Goal: Task Accomplishment & Management: Use online tool/utility

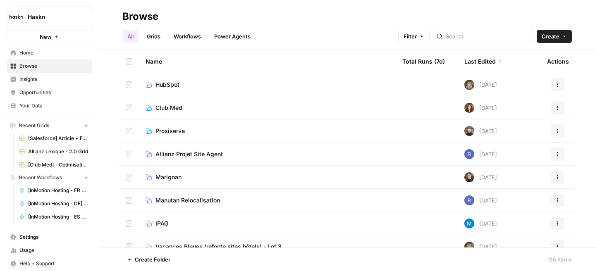
click at [166, 105] on span "Club Med" at bounding box center [168, 108] width 27 height 8
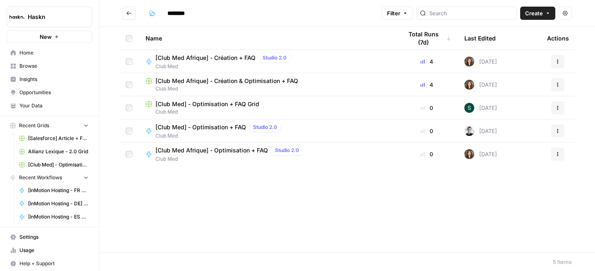
click at [225, 80] on span "[Club Med Afrique] - Création & Optimisation + FAQ" at bounding box center [226, 81] width 143 height 8
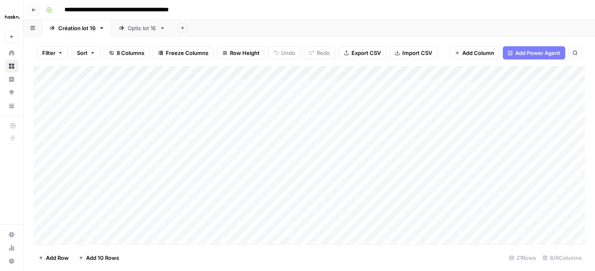
scroll to position [0, 5]
click at [149, 28] on div "Optis lot 16" at bounding box center [142, 28] width 29 height 8
click at [84, 29] on div "Création lot 16" at bounding box center [76, 28] width 37 height 8
click at [88, 234] on div "Add Column" at bounding box center [309, 155] width 552 height 178
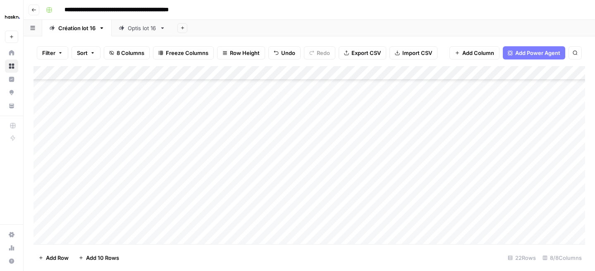
scroll to position [158, 0]
click at [86, 240] on div "Add Column" at bounding box center [309, 155] width 552 height 178
click at [143, 210] on div "Add Column" at bounding box center [309, 155] width 552 height 178
click at [257, 208] on div "Add Column" at bounding box center [309, 155] width 552 height 178
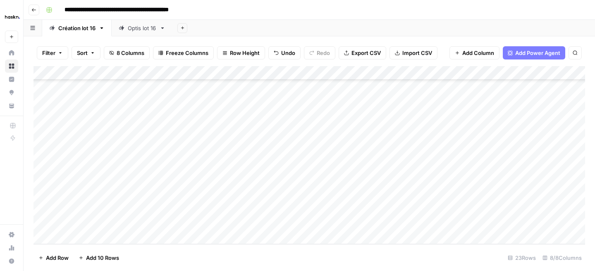
click at [317, 208] on div "Add Column" at bounding box center [309, 155] width 552 height 178
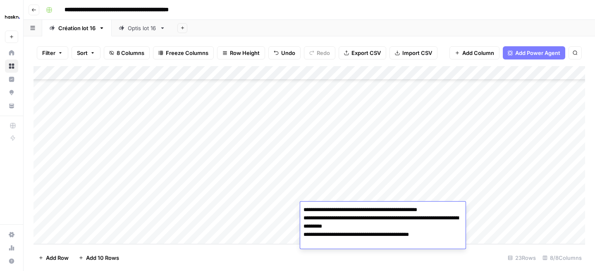
paste textarea "**********"
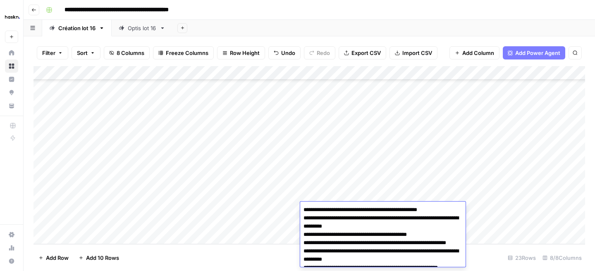
scroll to position [20, 0]
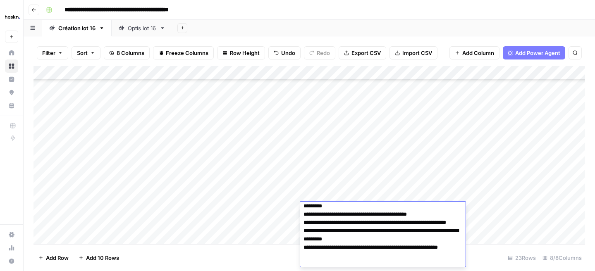
type textarea "**********"
click at [550, 210] on div "Add Column" at bounding box center [309, 155] width 552 height 178
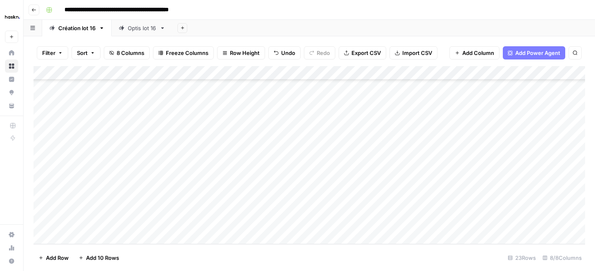
click at [550, 210] on div "Add Column" at bounding box center [309, 155] width 552 height 178
type textarea "**********"
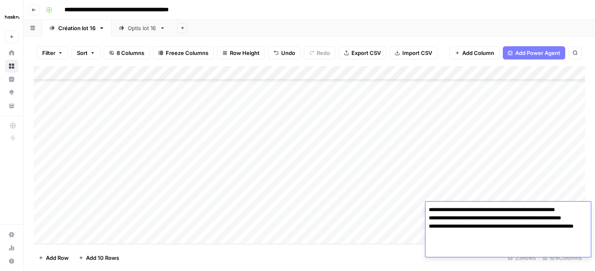
click at [392, 228] on div "Add Column" at bounding box center [309, 155] width 552 height 178
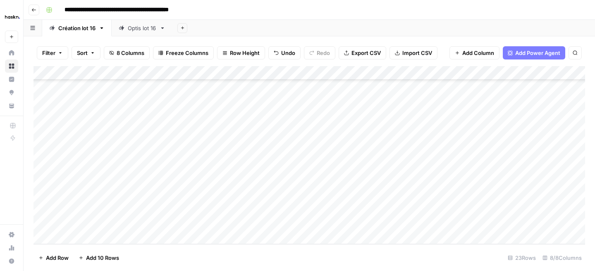
click at [442, 208] on div "Add Column" at bounding box center [309, 155] width 552 height 178
type textarea "**********"
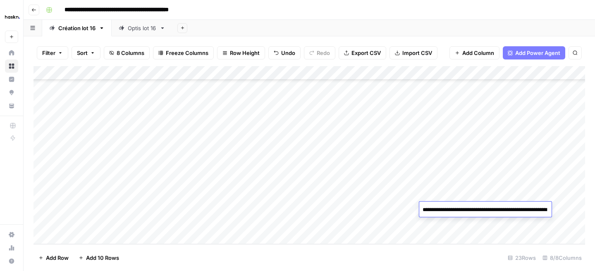
scroll to position [103, 0]
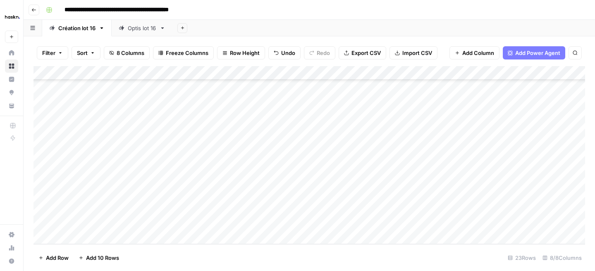
click at [392, 231] on div "Add Column" at bounding box center [309, 155] width 552 height 178
click at [550, 210] on div "Add Column" at bounding box center [309, 155] width 552 height 178
click at [132, 194] on div "Add Column" at bounding box center [309, 155] width 552 height 178
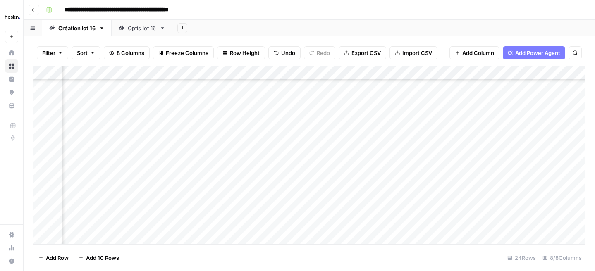
click at [132, 194] on div "Add Column" at bounding box center [309, 155] width 552 height 178
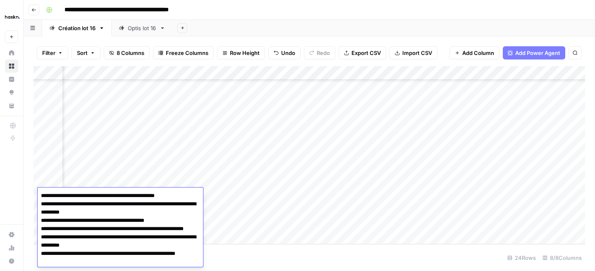
scroll to position [9, 0]
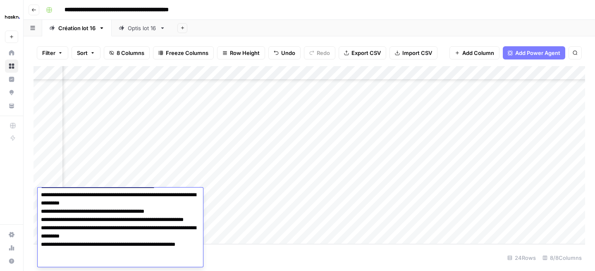
click at [64, 256] on textarea "**********" at bounding box center [120, 224] width 165 height 86
drag, startPoint x: 60, startPoint y: 261, endPoint x: 42, endPoint y: 219, distance: 45.7
click at [42, 219] on textarea "**********" at bounding box center [120, 224] width 165 height 86
type textarea "**********"
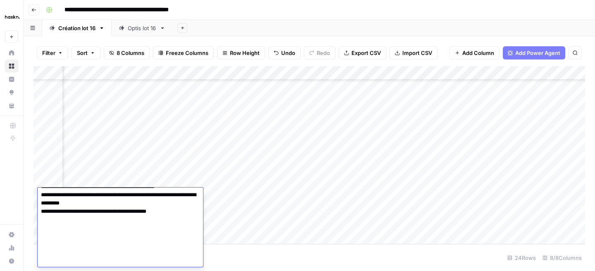
scroll to position [0, 0]
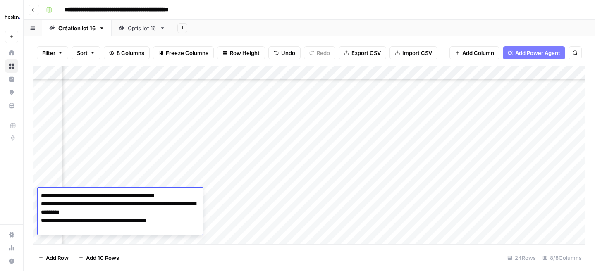
click at [418, 194] on div "Add Column" at bounding box center [309, 155] width 552 height 178
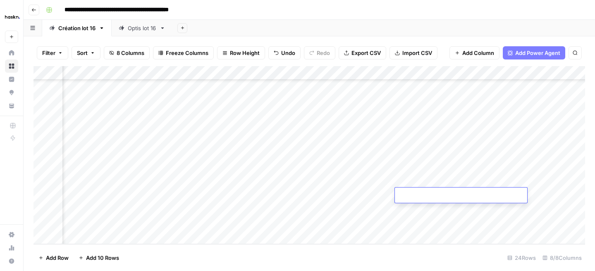
type textarea "**********"
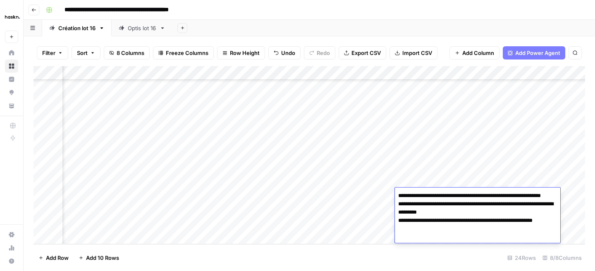
click at [342, 220] on div "Add Column" at bounding box center [309, 155] width 552 height 178
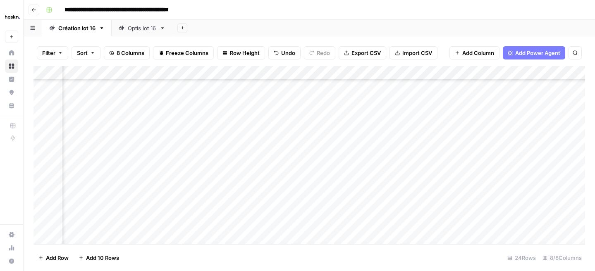
click at [579, 195] on div "Add Column" at bounding box center [309, 155] width 552 height 178
click at [532, 191] on div "Add Column" at bounding box center [309, 155] width 552 height 178
click at [527, 193] on div "Add Column" at bounding box center [309, 155] width 552 height 178
click at [457, 195] on div "Add Column" at bounding box center [309, 155] width 552 height 178
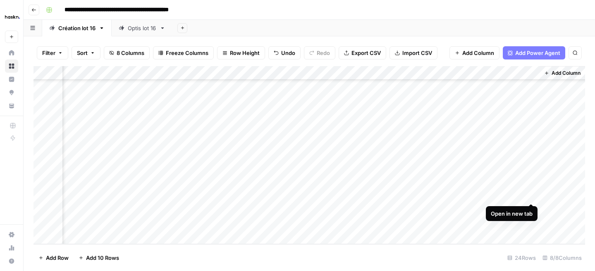
click at [532, 193] on div "Add Column" at bounding box center [309, 155] width 552 height 178
click at [265, 98] on div "Add Column" at bounding box center [309, 155] width 552 height 178
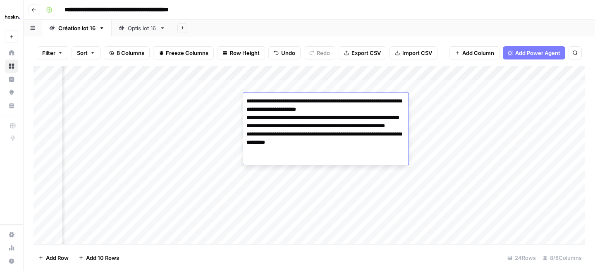
drag, startPoint x: 293, startPoint y: 101, endPoint x: 229, endPoint y: 101, distance: 64.1
click at [229, 101] on body "**********" at bounding box center [297, 135] width 595 height 271
type textarea "**********"
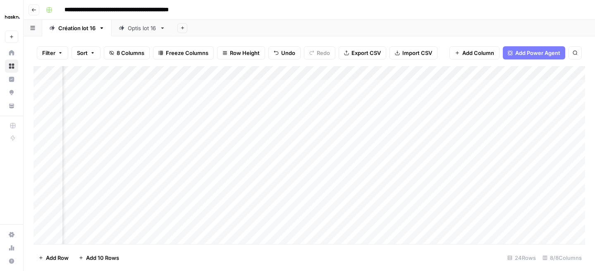
click at [212, 100] on div "Add Column" at bounding box center [309, 155] width 552 height 178
click at [423, 109] on div "Add Column" at bounding box center [309, 155] width 552 height 178
click at [485, 100] on div "Add Column" at bounding box center [309, 155] width 552 height 178
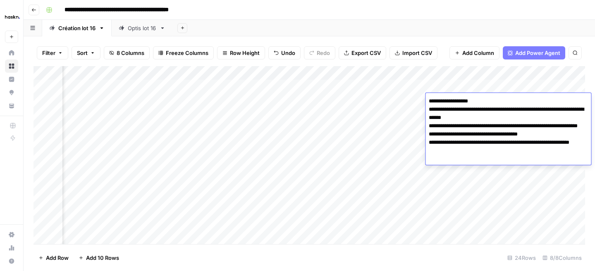
drag, startPoint x: 478, startPoint y: 98, endPoint x: 424, endPoint y: 98, distance: 54.2
click at [424, 98] on body "**********" at bounding box center [297, 135] width 595 height 271
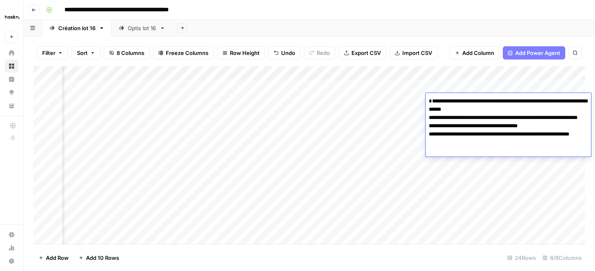
type textarea "**********"
click at [394, 97] on div "Add Column" at bounding box center [309, 155] width 552 height 178
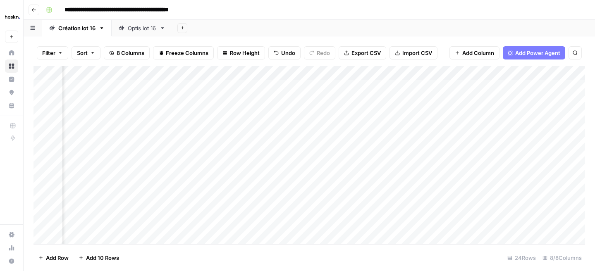
scroll to position [1, 329]
click at [513, 98] on div "Add Column" at bounding box center [309, 155] width 552 height 178
click at [50, 102] on div "Add Column" at bounding box center [309, 155] width 552 height 178
click at [51, 101] on div "Add Column" at bounding box center [309, 155] width 552 height 178
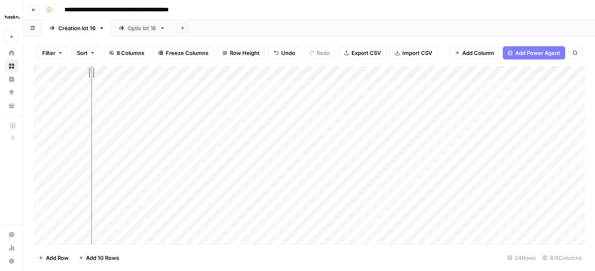
drag, startPoint x: 183, startPoint y: 73, endPoint x: 91, endPoint y: 73, distance: 92.2
click at [91, 73] on div "Add Column" at bounding box center [309, 155] width 552 height 178
drag, startPoint x: 77, startPoint y: 98, endPoint x: 453, endPoint y: 100, distance: 375.9
click at [453, 100] on div "Add Column" at bounding box center [309, 155] width 552 height 178
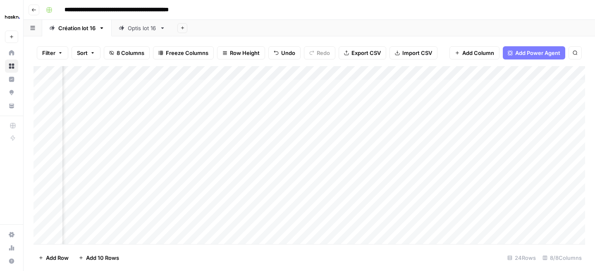
scroll to position [0, 0]
click at [144, 24] on div "Optis lot 16" at bounding box center [142, 28] width 29 height 8
click at [79, 168] on div "Add Column" at bounding box center [309, 129] width 552 height 126
click at [199, 170] on div "Add Column" at bounding box center [309, 129] width 552 height 126
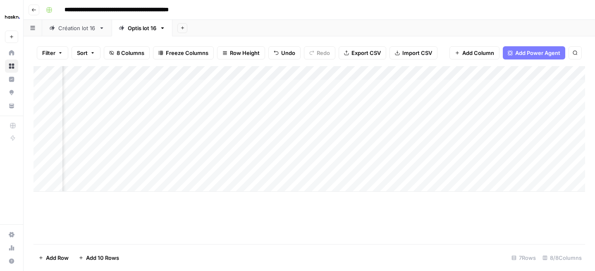
drag, startPoint x: 199, startPoint y: 170, endPoint x: 316, endPoint y: 170, distance: 116.6
click at [316, 170] on div "Add Column" at bounding box center [309, 129] width 552 height 126
click at [328, 172] on div "Add Column" at bounding box center [309, 129] width 552 height 126
click at [432, 169] on div "Add Column" at bounding box center [309, 129] width 552 height 126
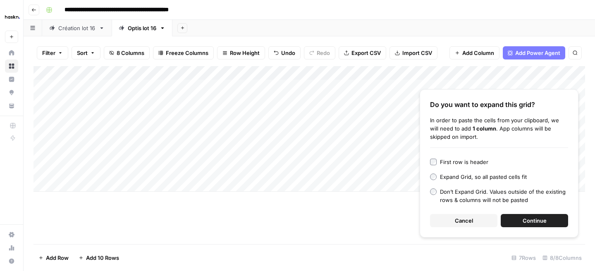
click at [460, 219] on span "Cancel" at bounding box center [464, 221] width 18 height 8
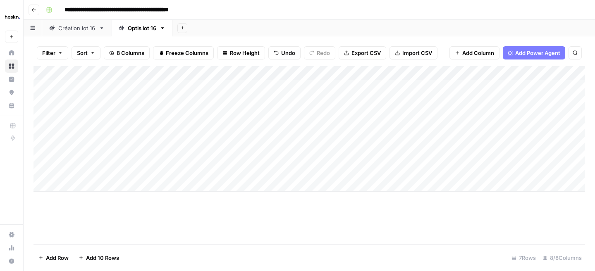
click at [218, 166] on div "Add Column" at bounding box center [309, 129] width 552 height 126
click at [187, 202] on div "Add Column" at bounding box center [309, 155] width 552 height 178
click at [328, 172] on div "Add Column" at bounding box center [309, 129] width 552 height 126
click at [80, 32] on div "Création lot 16" at bounding box center [76, 28] width 37 height 8
click at [321, 103] on div "Add Column" at bounding box center [309, 155] width 552 height 178
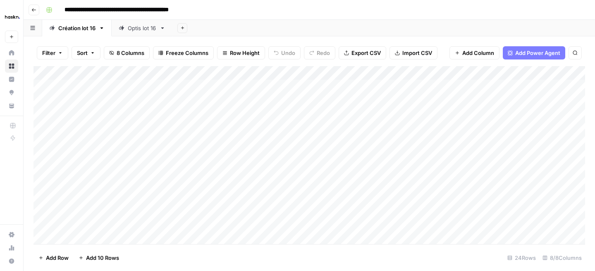
click at [137, 28] on div "Optis lot 16" at bounding box center [142, 28] width 29 height 8
click at [430, 172] on div "Add Column" at bounding box center [309, 129] width 552 height 126
click at [70, 25] on div "Création lot 16" at bounding box center [76, 28] width 37 height 8
click at [415, 104] on div "Add Column" at bounding box center [309, 155] width 552 height 178
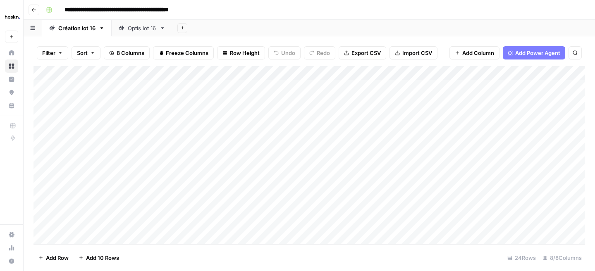
click at [125, 28] on div "Optis lot 16" at bounding box center [138, 28] width 38 height 8
click at [566, 172] on div "Add Column" at bounding box center [309, 129] width 552 height 126
click at [86, 29] on div "Création lot 16" at bounding box center [76, 28] width 37 height 8
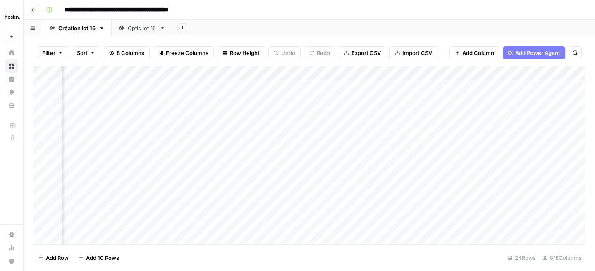
drag, startPoint x: 379, startPoint y: 98, endPoint x: 462, endPoint y: 98, distance: 83.1
click at [462, 98] on div "Add Column" at bounding box center [309, 155] width 552 height 178
click at [140, 24] on div "Optis lot 16" at bounding box center [142, 28] width 29 height 8
click at [458, 170] on div "Add Column" at bounding box center [309, 129] width 552 height 126
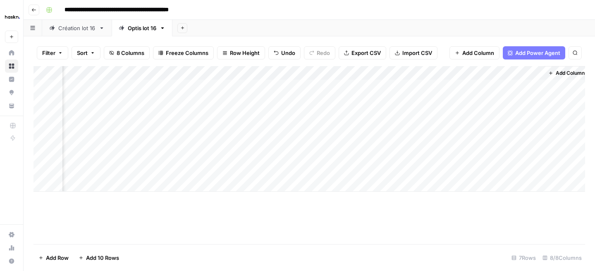
scroll to position [0, 500]
click at [468, 171] on div "Add Column" at bounding box center [309, 129] width 552 height 126
click at [560, 172] on div "Add Column" at bounding box center [309, 129] width 552 height 126
click at [531, 168] on div "Add Column" at bounding box center [309, 129] width 552 height 126
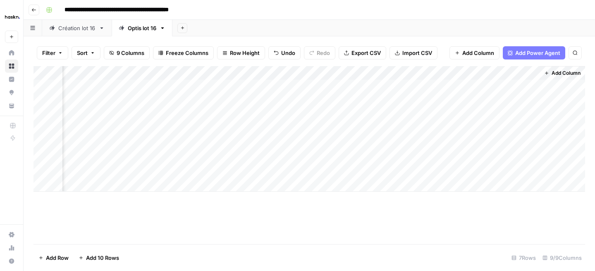
click at [76, 29] on div "Création lot 16" at bounding box center [76, 28] width 37 height 8
click at [531, 100] on div "Add Column" at bounding box center [309, 155] width 552 height 178
click at [139, 21] on link "Optis lot 16" at bounding box center [142, 28] width 61 height 17
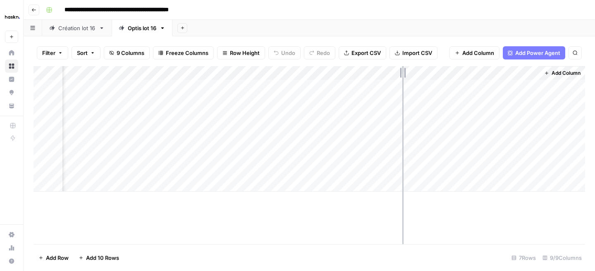
drag, startPoint x: 465, startPoint y: 71, endPoint x: 398, endPoint y: 71, distance: 66.6
click at [398, 71] on div "Add Column" at bounding box center [309, 129] width 552 height 126
click at [456, 171] on div "Add Column" at bounding box center [309, 129] width 552 height 126
click at [529, 171] on div "Add Column" at bounding box center [309, 129] width 552 height 126
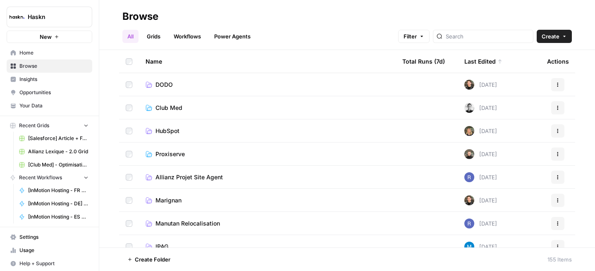
click at [169, 105] on span "Club Med" at bounding box center [168, 108] width 27 height 8
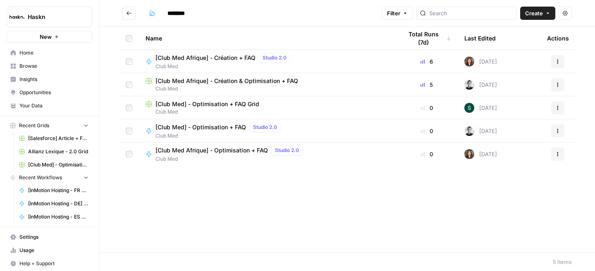
click at [202, 58] on span "[Club Med Afrique] - Création + FAQ" at bounding box center [205, 58] width 100 height 8
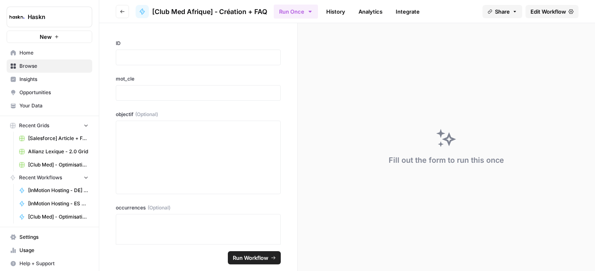
click at [544, 10] on span "Edit Workflow" at bounding box center [549, 11] width 36 height 8
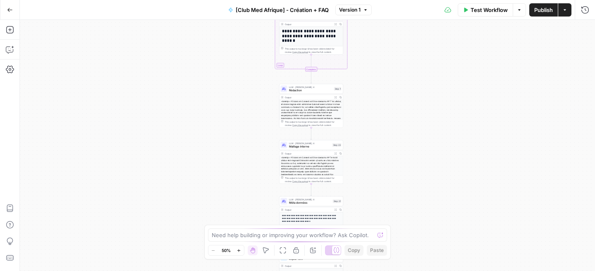
click at [300, 91] on span "Rédaction" at bounding box center [310, 90] width 43 height 4
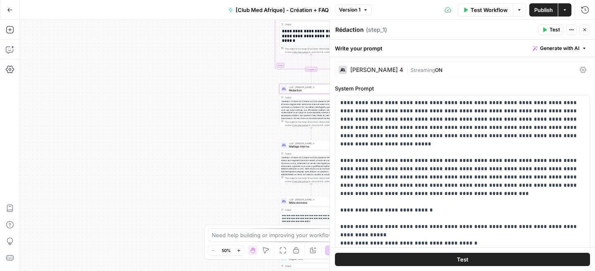
click at [373, 68] on div "[PERSON_NAME] 4" at bounding box center [376, 70] width 53 height 6
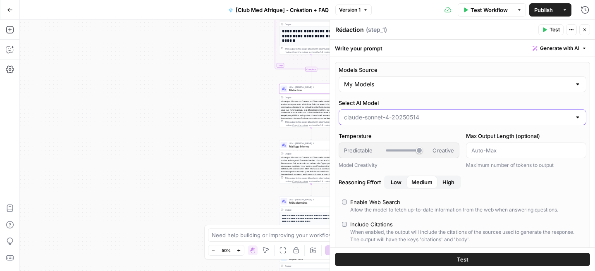
click at [414, 117] on input "Select AI Model" at bounding box center [457, 117] width 227 height 8
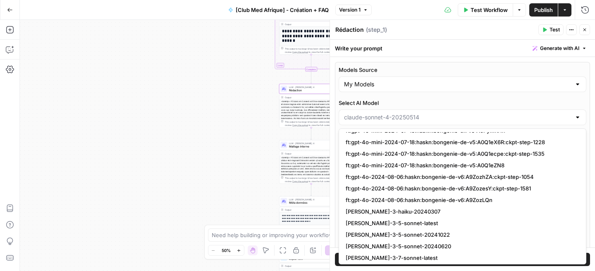
scroll to position [1036, 0]
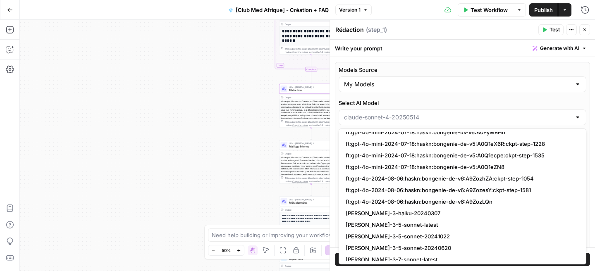
type input "claude-sonnet-4-20250514"
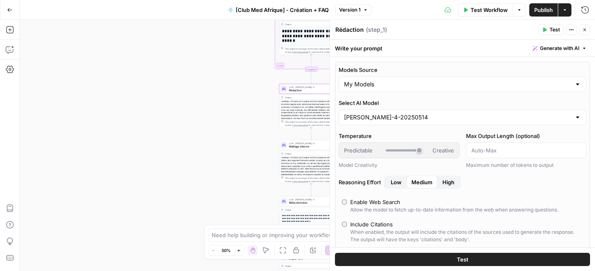
click at [223, 186] on div "Workflow Set Inputs Inputs Google Search Google Search Step 2 Output Expand Out…" at bounding box center [307, 145] width 575 height 251
click at [413, 87] on input "Models Source" at bounding box center [457, 84] width 227 height 8
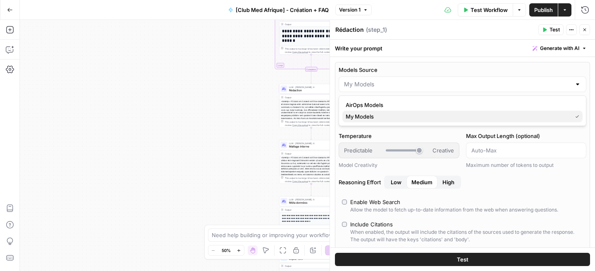
click at [401, 117] on span "My Models" at bounding box center [457, 116] width 223 height 8
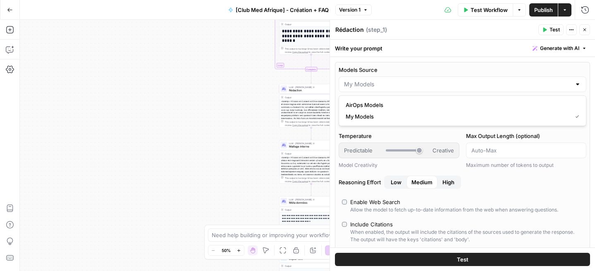
type input "My Models"
click at [419, 151] on div "Predictable Creative" at bounding box center [399, 150] width 110 height 8
click at [425, 122] on div "claude-sonnet-4-20250514" at bounding box center [463, 118] width 248 height 16
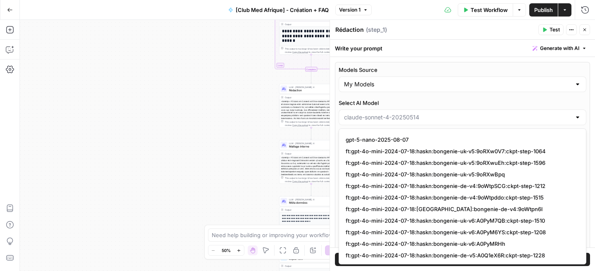
scroll to position [927, 0]
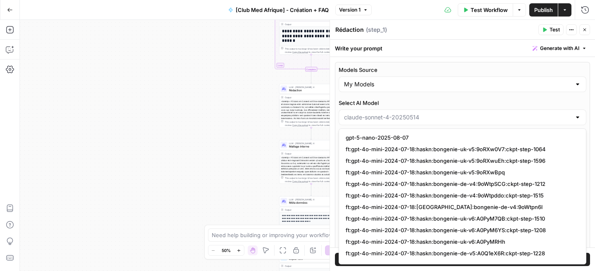
type input "claude-sonnet-4-20250514"
click at [585, 34] on button "Close" at bounding box center [584, 29] width 11 height 11
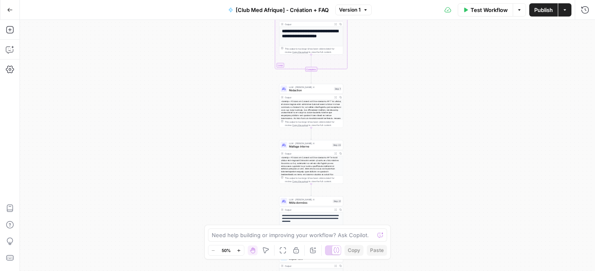
click at [317, 91] on span "Rédaction" at bounding box center [310, 90] width 43 height 4
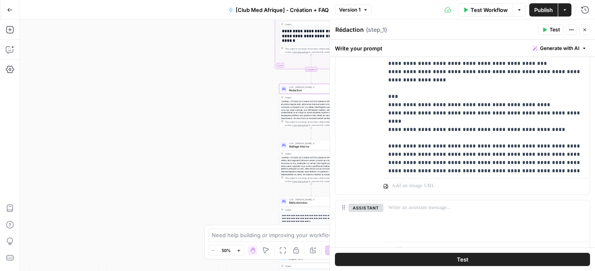
scroll to position [123, 0]
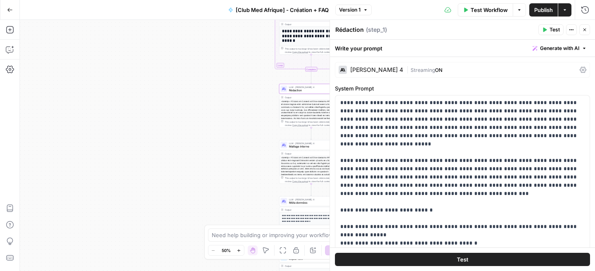
scroll to position [123, 0]
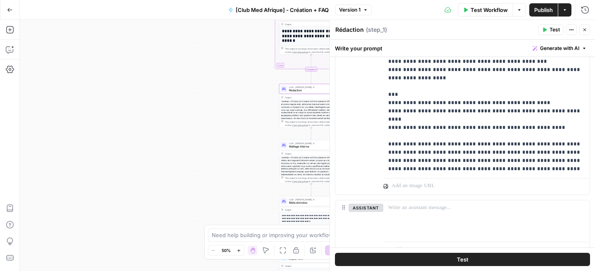
click at [13, 7] on button "Go Back" at bounding box center [9, 9] width 15 height 15
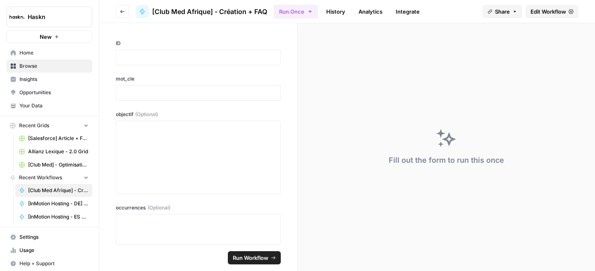
click at [122, 8] on button "Go back" at bounding box center [122, 11] width 13 height 13
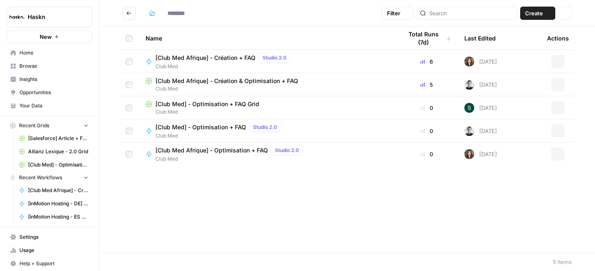
type input "********"
click at [129, 12] on icon "Go back" at bounding box center [129, 13] width 6 height 6
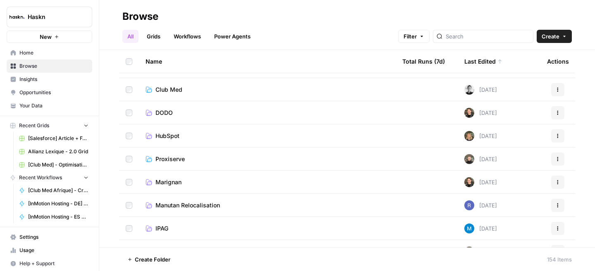
scroll to position [19, 0]
click at [168, 93] on td "Club Med" at bounding box center [267, 89] width 257 height 23
click at [169, 90] on span "Club Med" at bounding box center [168, 89] width 27 height 8
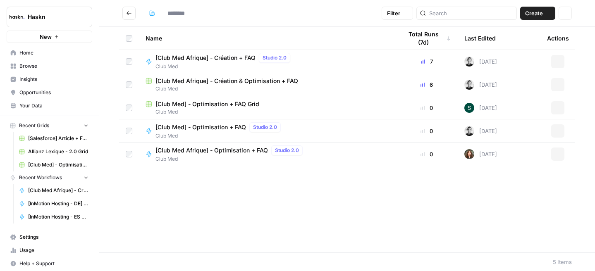
type input "********"
click at [230, 82] on span "[Club Med Afrique] - Création & Optimisation + FAQ" at bounding box center [226, 81] width 143 height 8
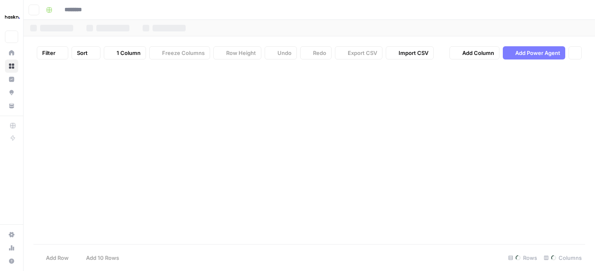
type input "**********"
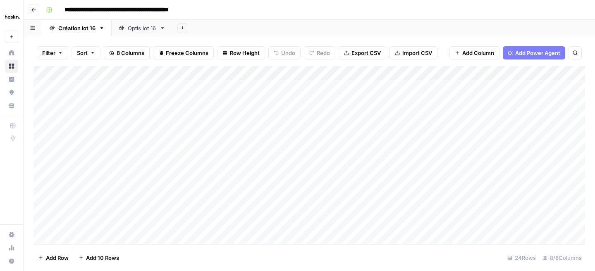
click at [150, 29] on div "Optis lot 16" at bounding box center [142, 28] width 29 height 8
click at [101, 172] on div "Add Column" at bounding box center [309, 122] width 552 height 112
click at [363, 210] on div "Add Column" at bounding box center [309, 155] width 552 height 178
